Goal: Navigation & Orientation: Find specific page/section

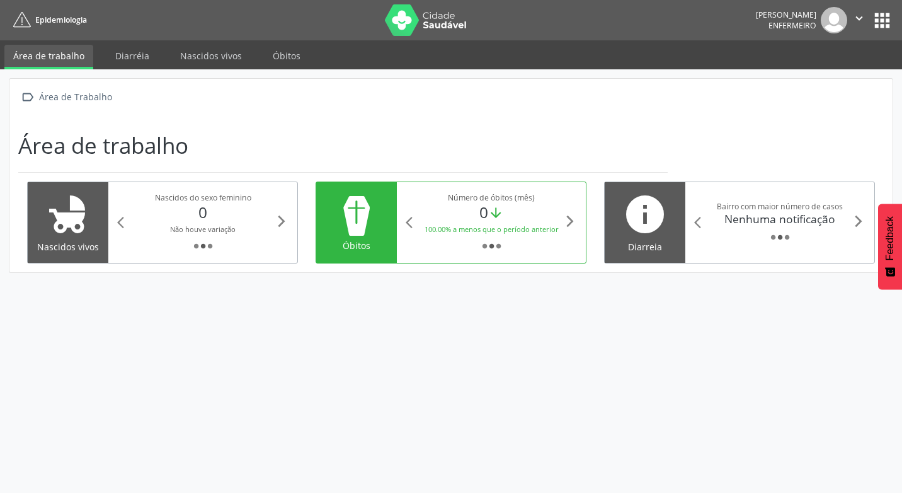
click at [878, 27] on button "apps" at bounding box center [883, 20] width 22 height 22
click at [888, 26] on button "apps" at bounding box center [883, 20] width 22 height 22
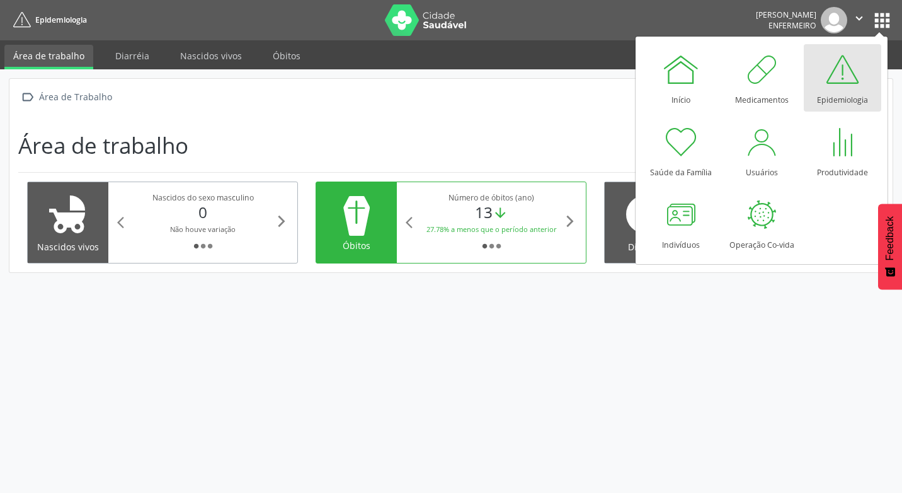
click at [848, 79] on div at bounding box center [843, 69] width 38 height 38
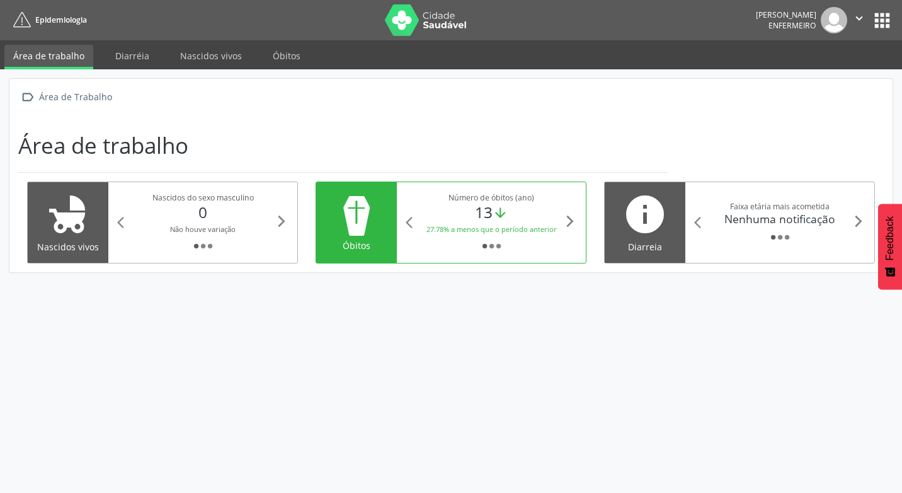
click at [889, 21] on button "apps" at bounding box center [883, 20] width 22 height 22
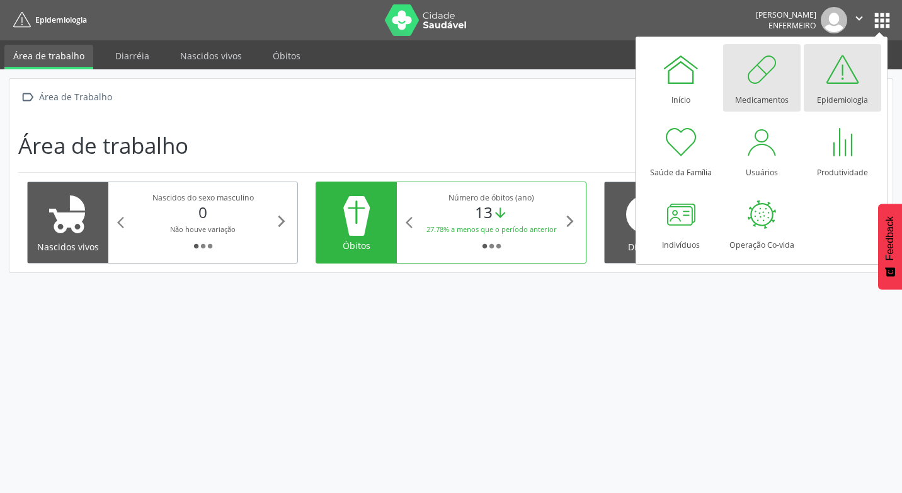
click at [758, 81] on div at bounding box center [762, 69] width 38 height 38
